Goal: Obtain resource: Obtain resource

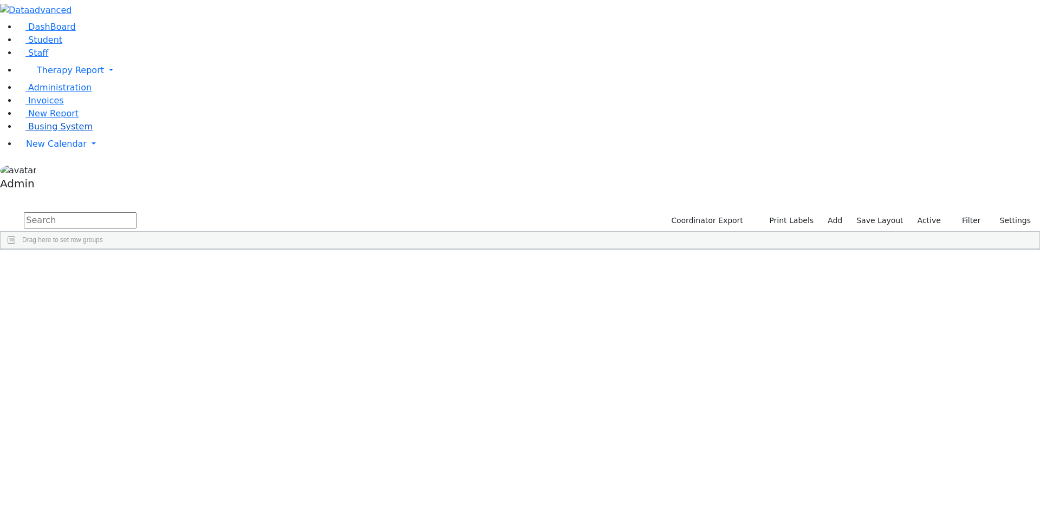
click at [58, 132] on span "Busing System" at bounding box center [60, 126] width 64 height 10
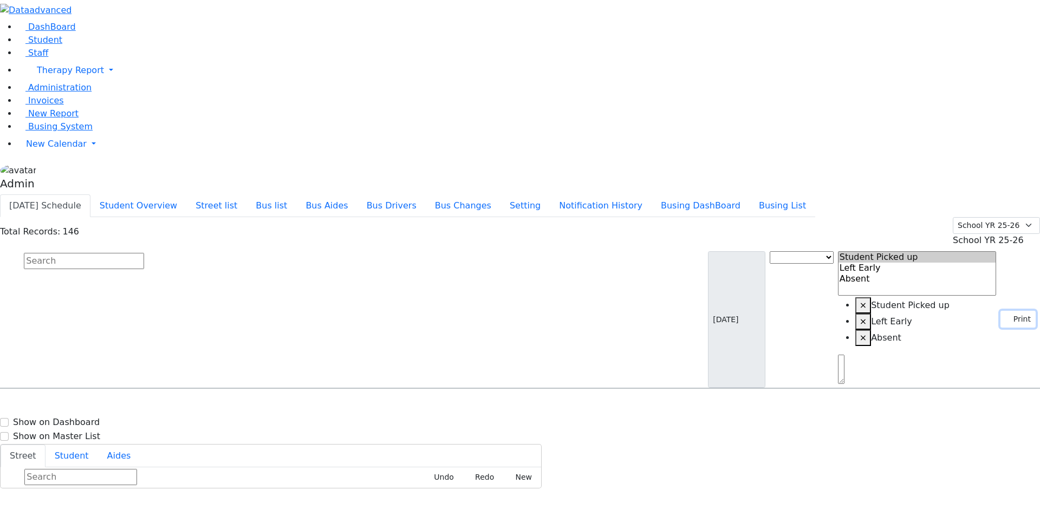
click at [1005, 311] on button "Print" at bounding box center [1017, 319] width 35 height 17
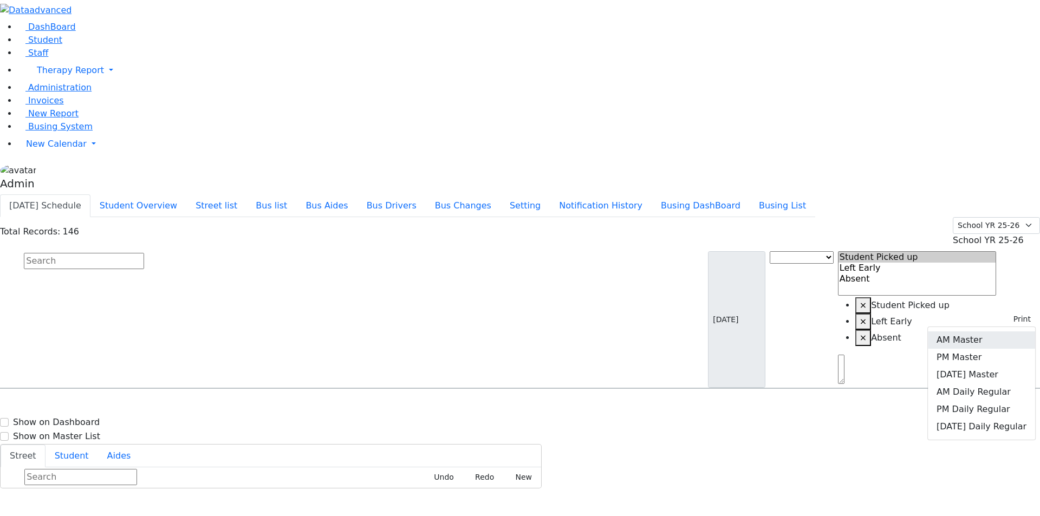
click at [982, 331] on link "AM Master" at bounding box center [981, 339] width 107 height 17
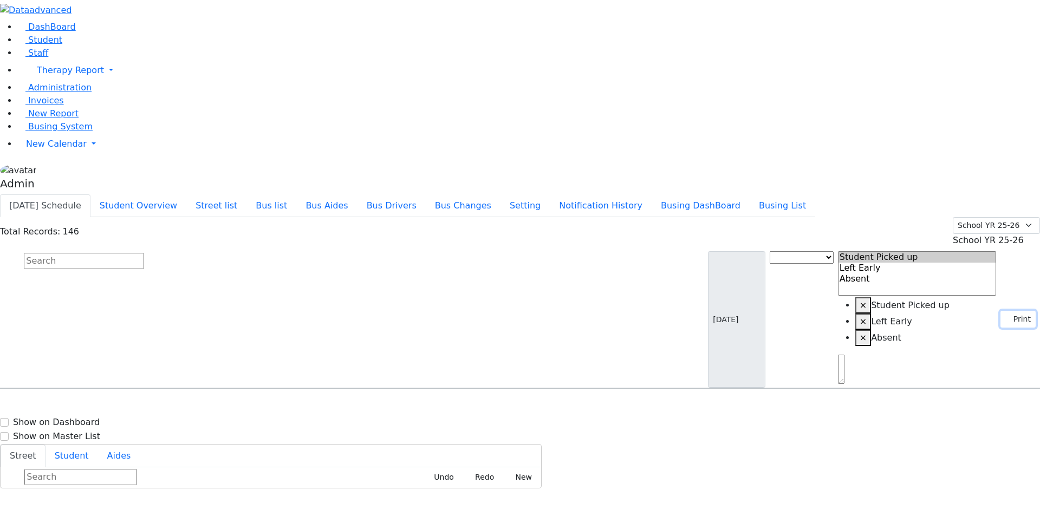
click at [1011, 311] on button "Print" at bounding box center [1017, 319] width 35 height 17
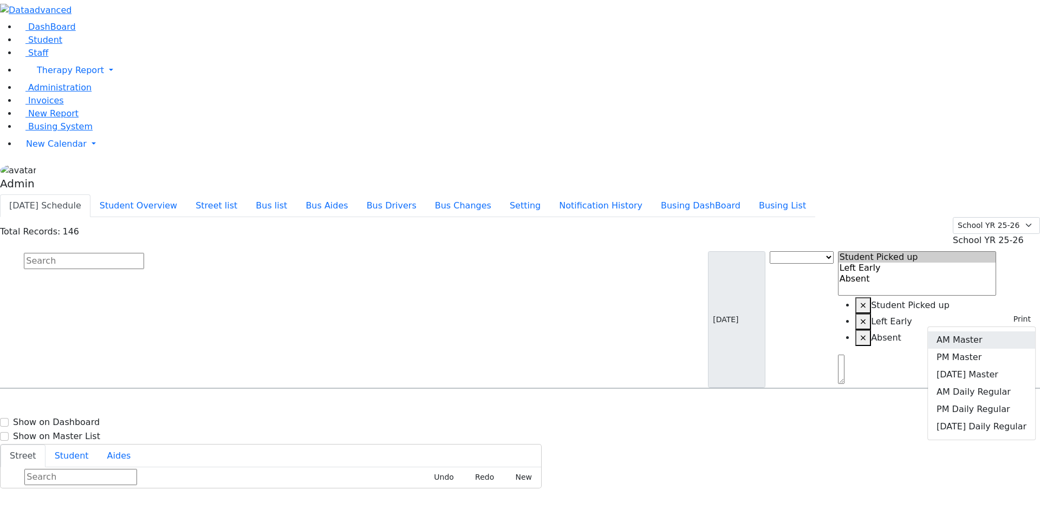
click at [975, 331] on link "AM Master" at bounding box center [981, 339] width 107 height 17
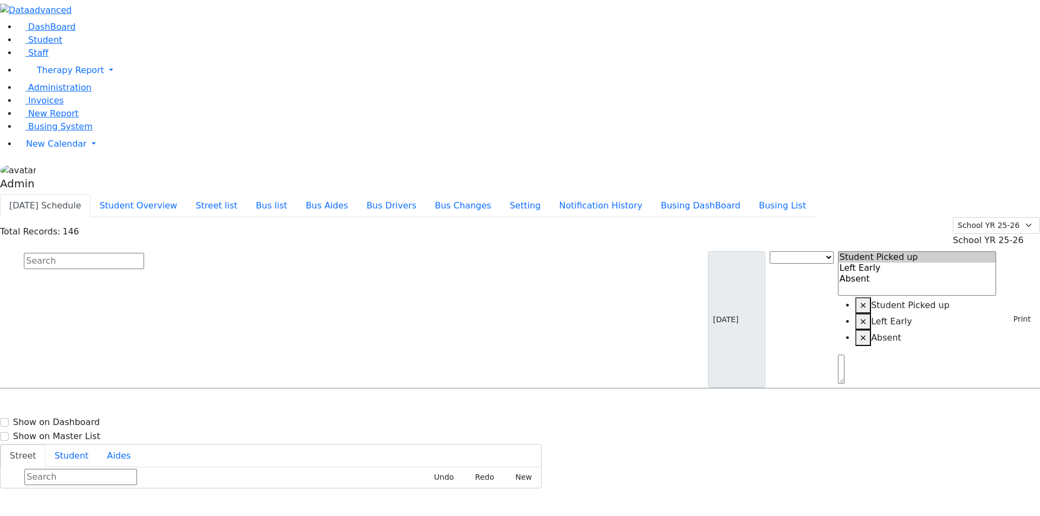
select select
click at [616, 217] on div "Total Records: 146 Summer YR 25 School YR 25-26 Summer YR 25 School YR 24-25 Su…" at bounding box center [520, 232] width 1040 height 30
click at [6, 515] on icon "button" at bounding box center [4, 518] width 6 height 6
click at [1011, 311] on button "Print" at bounding box center [1017, 319] width 35 height 17
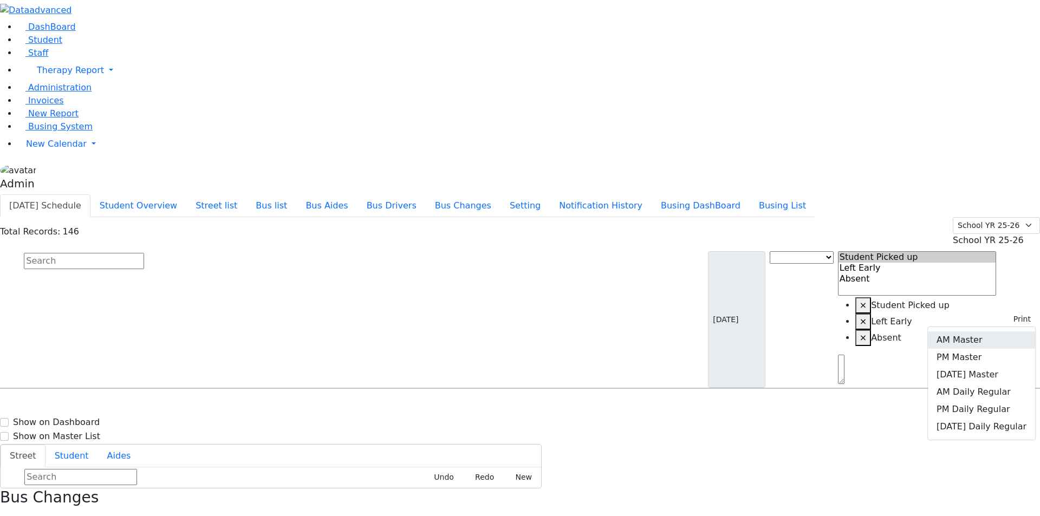
click at [984, 331] on link "AM Master" at bounding box center [981, 339] width 107 height 17
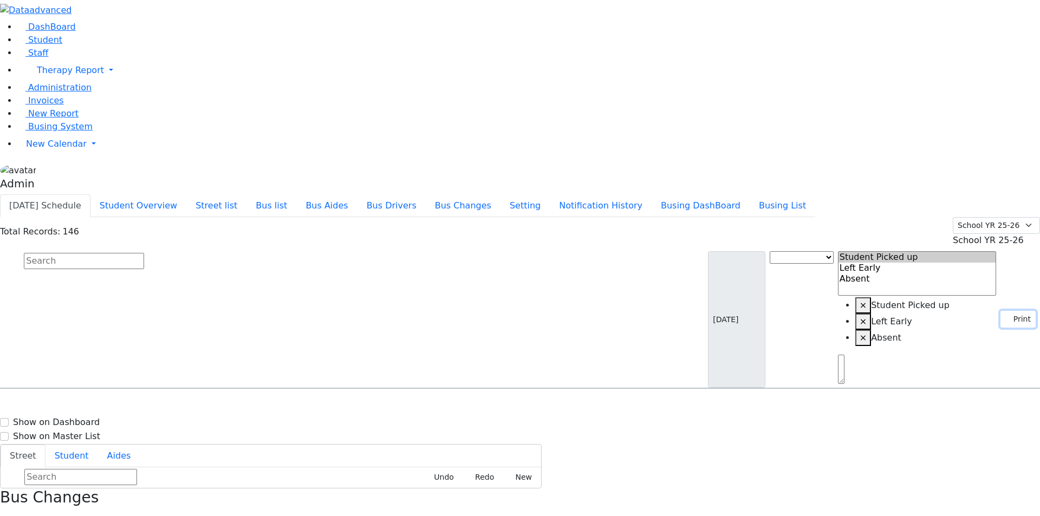
click at [1005, 316] on icon "button" at bounding box center [1008, 319] width 6 height 6
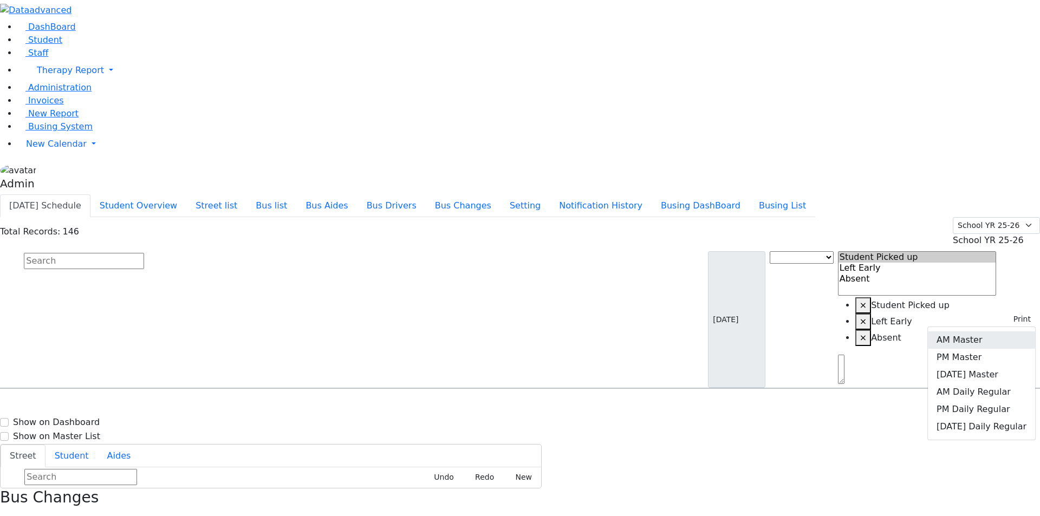
click at [979, 331] on link "AM Master" at bounding box center [981, 339] width 107 height 17
